Goal: Obtain resource: Obtain resource

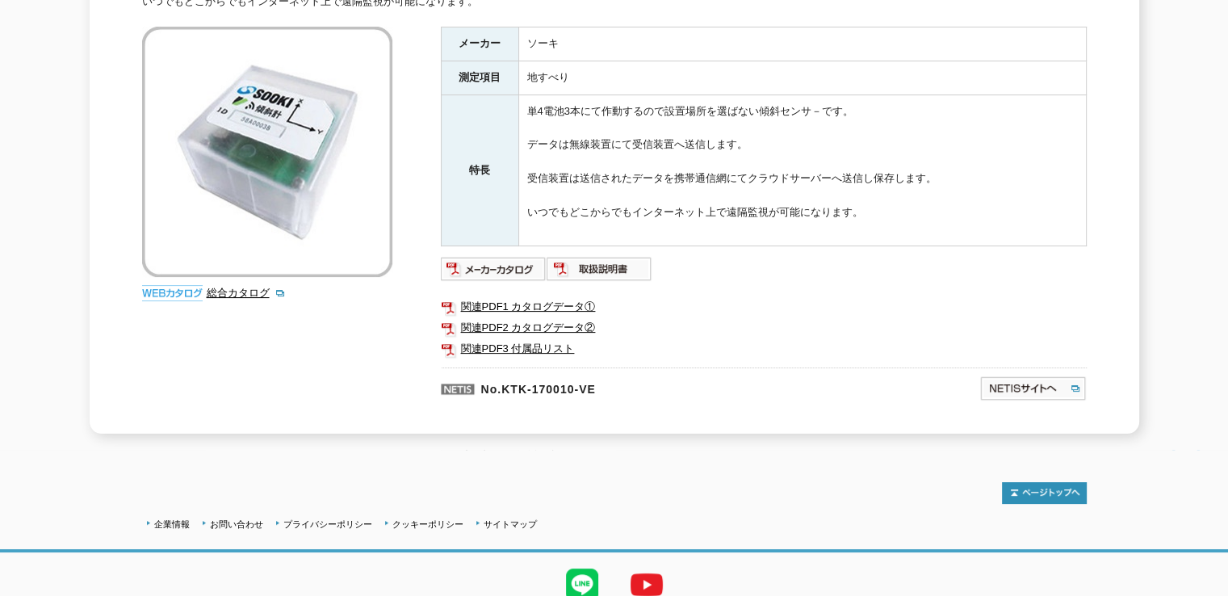
scroll to position [323, 0]
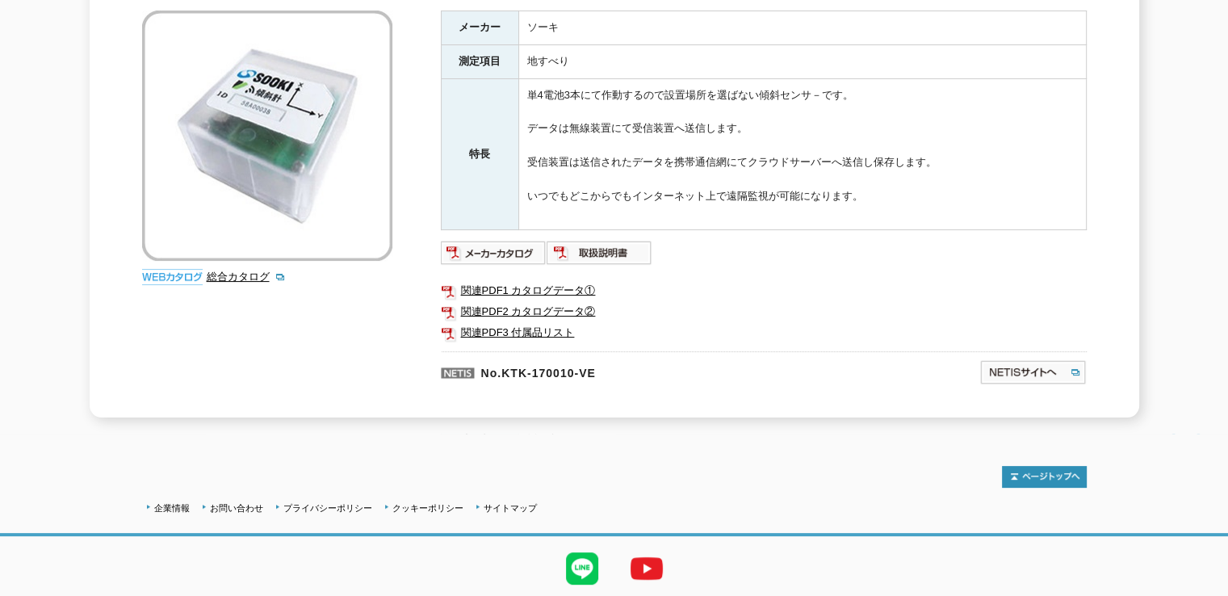
click at [447, 243] on img at bounding box center [494, 253] width 106 height 26
click at [583, 240] on img at bounding box center [600, 253] width 106 height 26
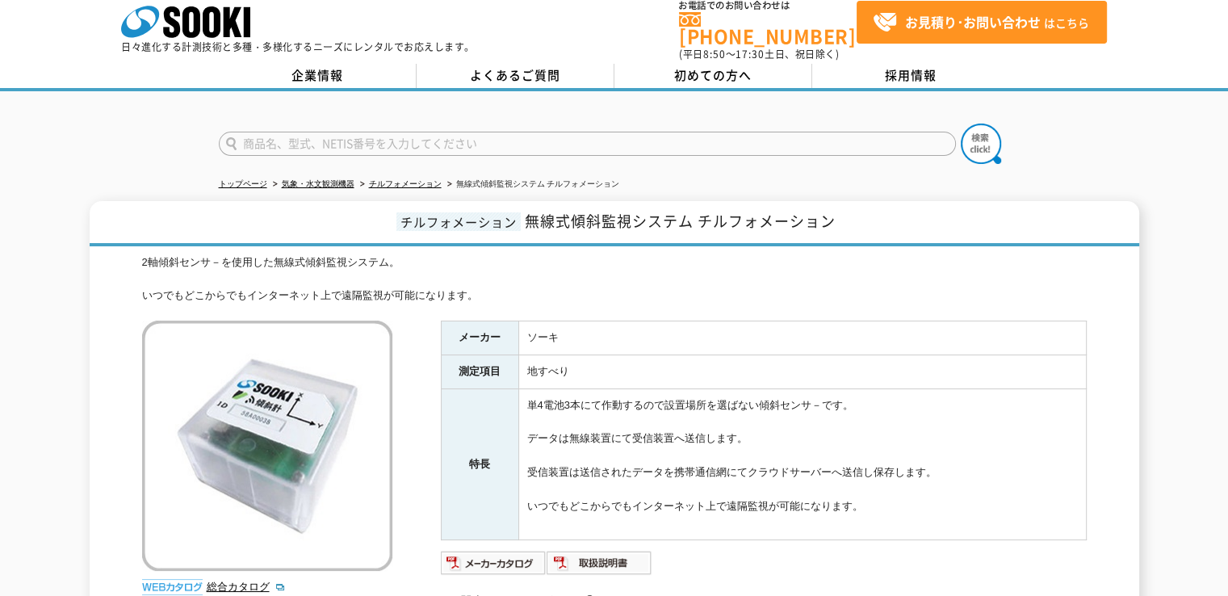
scroll to position [0, 0]
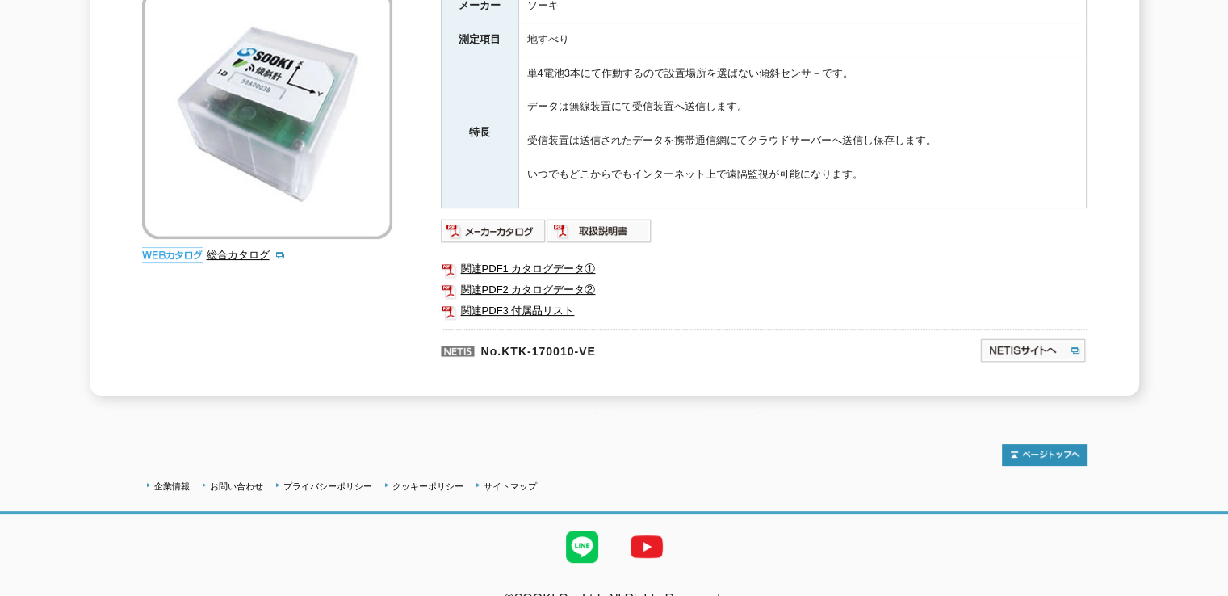
scroll to position [363, 0]
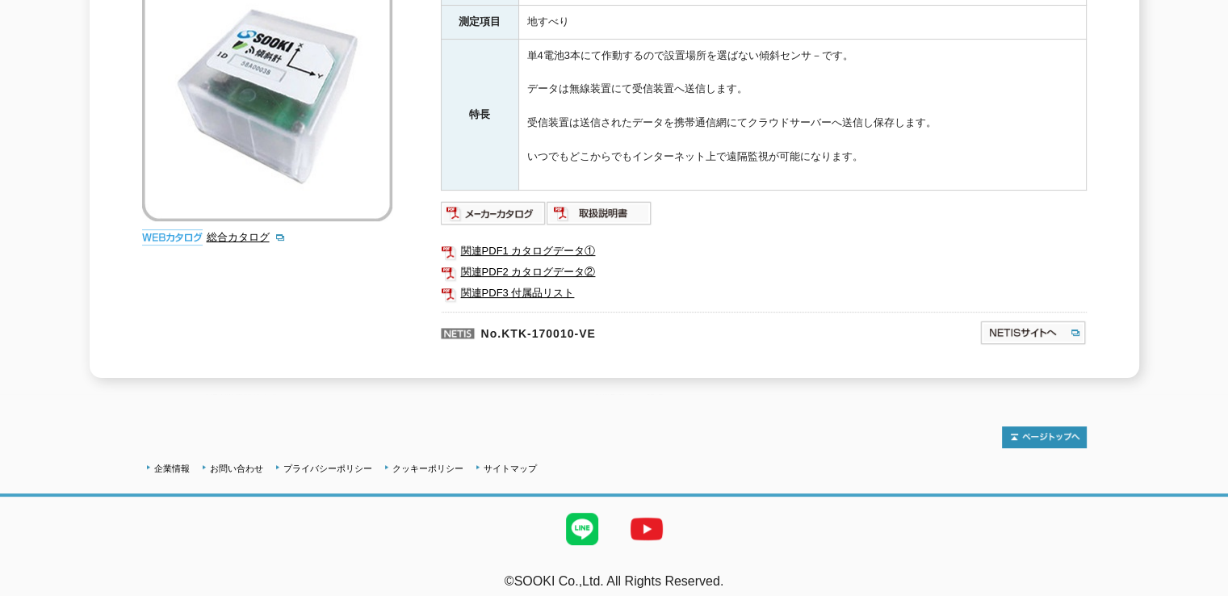
click at [497, 283] on link "関連PDF3 付属品リスト" at bounding box center [764, 293] width 646 height 21
click at [479, 241] on link "関連PDF1 カタログデータ①" at bounding box center [764, 251] width 646 height 21
click at [517, 263] on link "関連PDF2 カタログデータ②" at bounding box center [764, 272] width 646 height 21
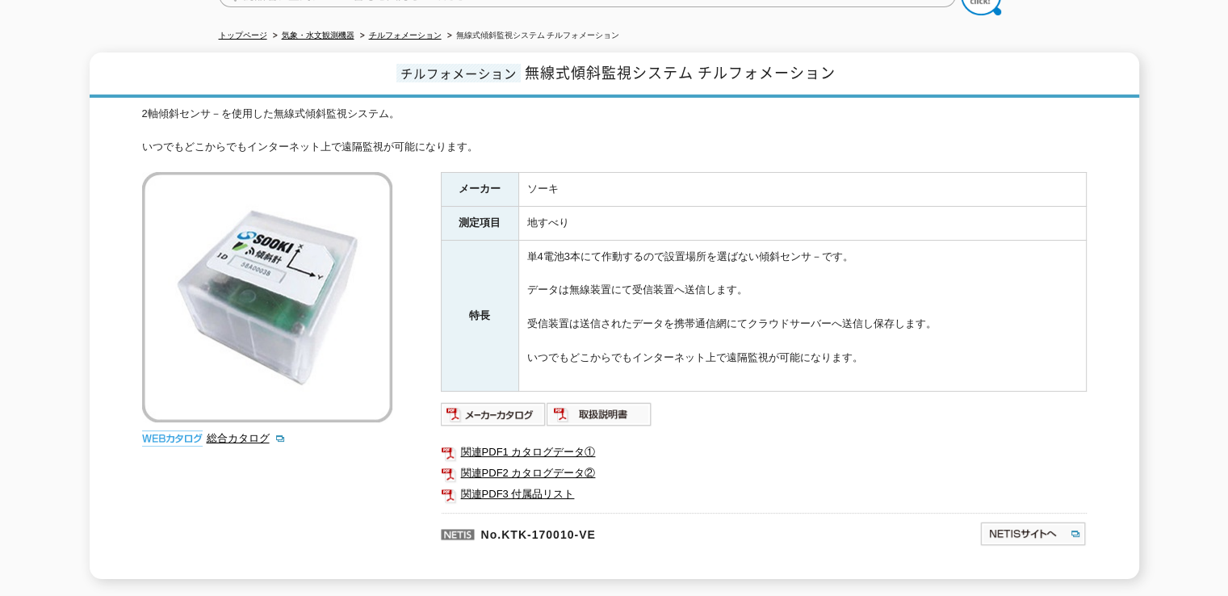
scroll to position [323, 0]
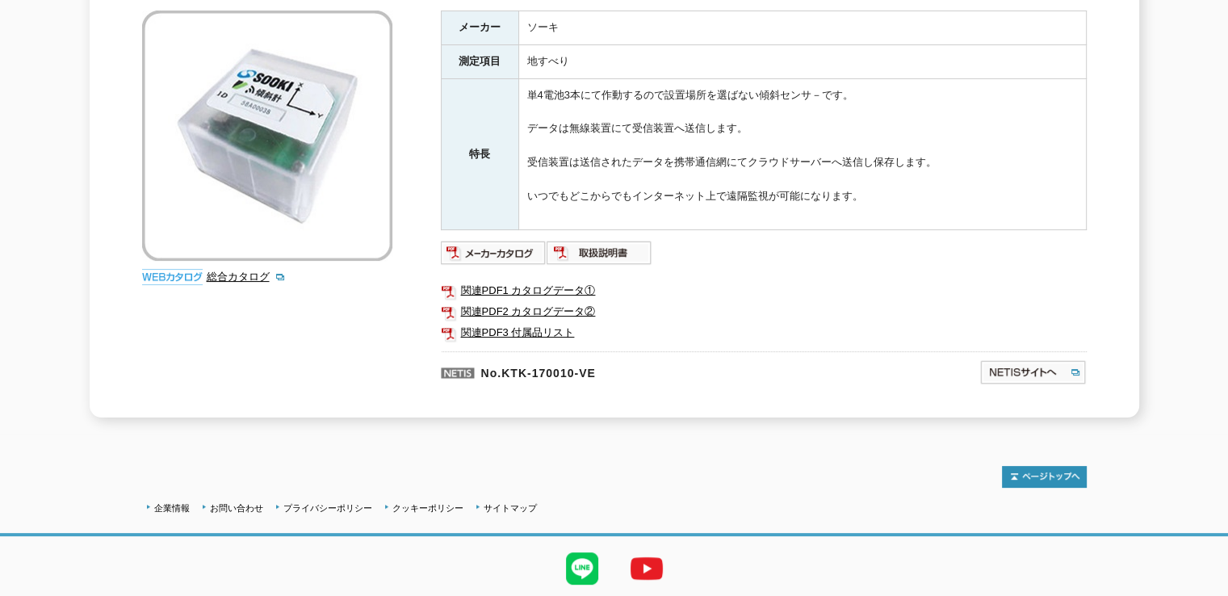
click at [512, 245] on img at bounding box center [494, 253] width 106 height 26
click at [589, 240] on img at bounding box center [600, 253] width 106 height 26
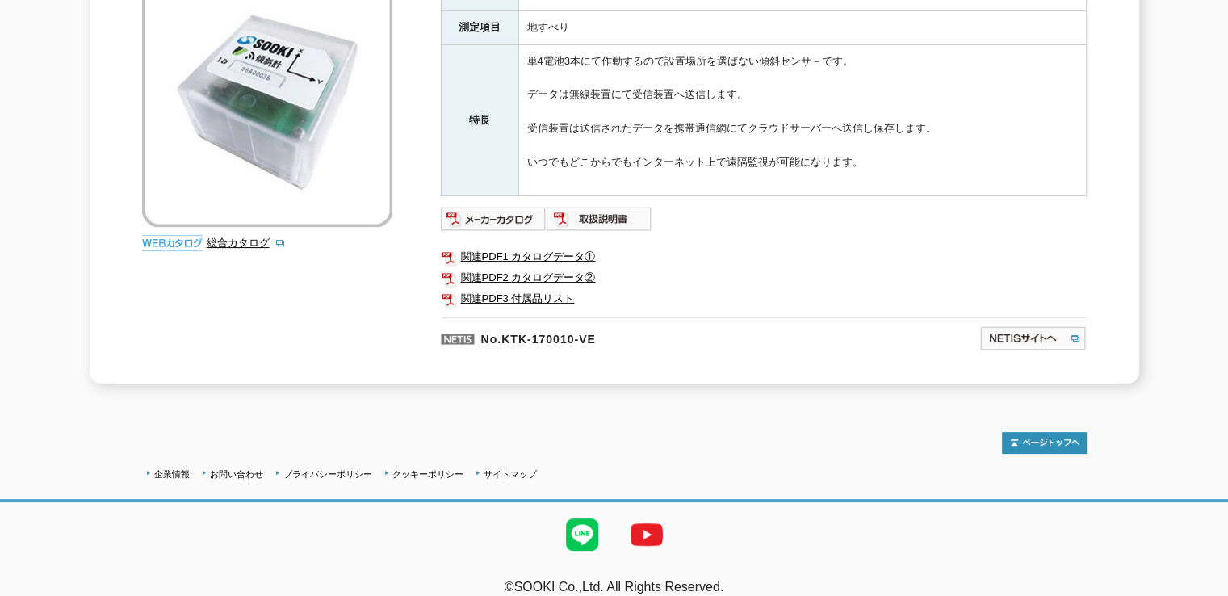
scroll to position [363, 0]
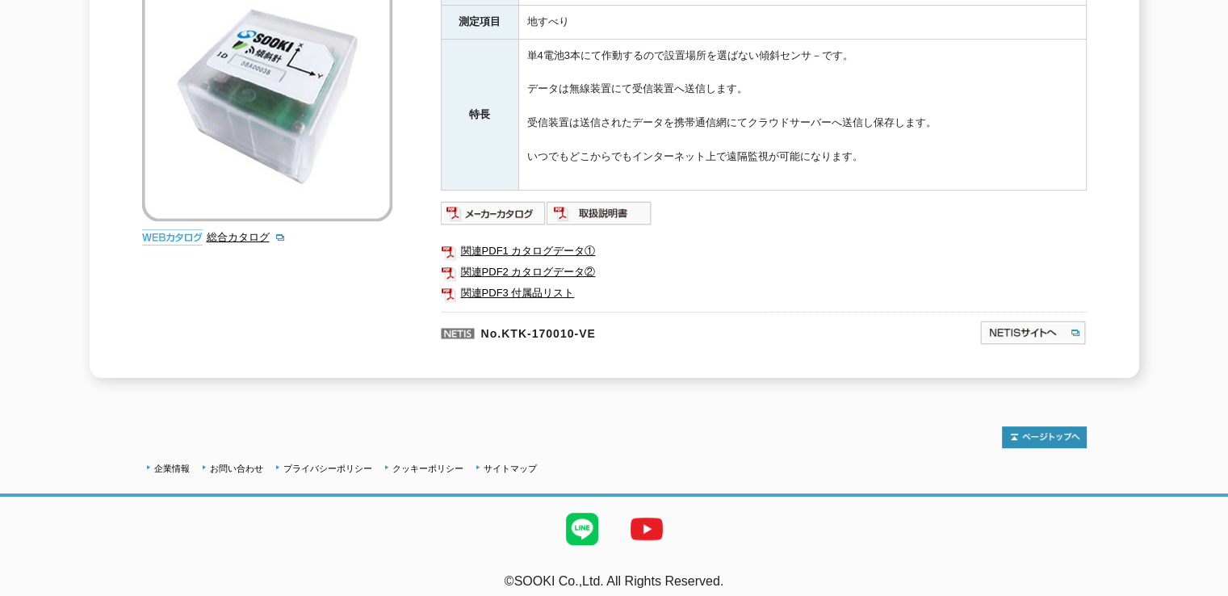
click at [619, 203] on img at bounding box center [600, 213] width 106 height 26
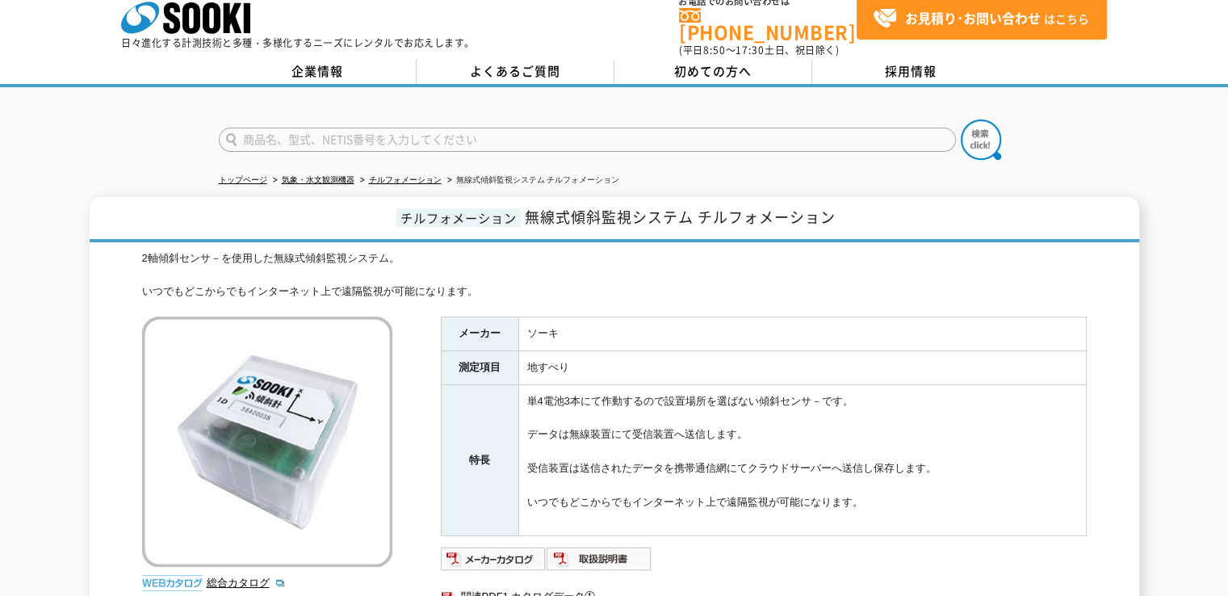
scroll to position [0, 0]
